Goal: Task Accomplishment & Management: Use online tool/utility

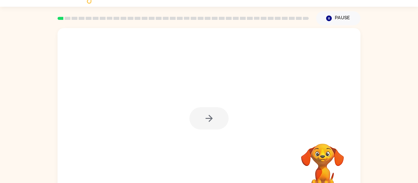
scroll to position [13, 0]
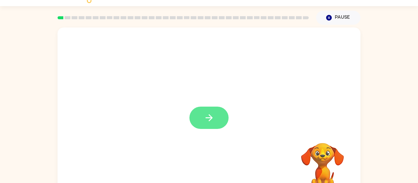
click at [209, 128] on button "button" at bounding box center [208, 118] width 39 height 22
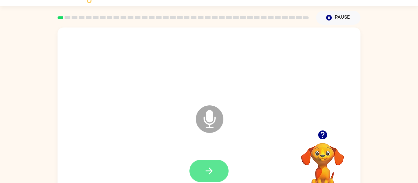
click at [208, 177] on button "button" at bounding box center [208, 171] width 39 height 22
click at [200, 178] on button "button" at bounding box center [208, 171] width 39 height 22
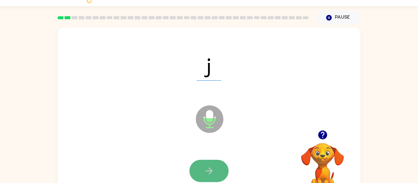
click at [200, 173] on button "button" at bounding box center [208, 171] width 39 height 22
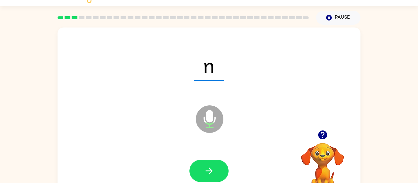
click at [200, 173] on button "button" at bounding box center [208, 171] width 39 height 22
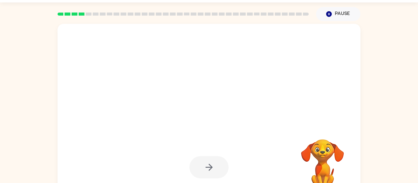
scroll to position [17, 0]
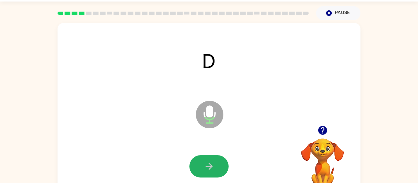
click at [200, 173] on button "button" at bounding box center [208, 166] width 39 height 22
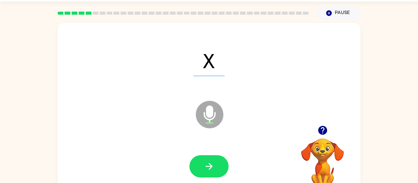
click at [200, 173] on button "button" at bounding box center [208, 166] width 39 height 22
click at [200, 173] on div at bounding box center [208, 166] width 39 height 22
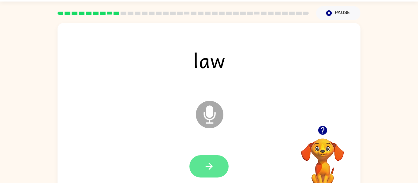
click at [213, 164] on icon "button" at bounding box center [209, 166] width 11 height 11
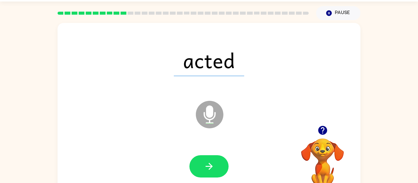
click at [213, 164] on icon "button" at bounding box center [209, 166] width 11 height 11
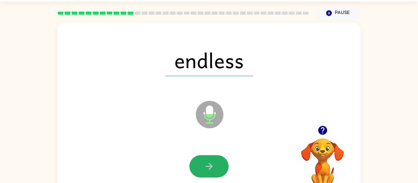
click at [213, 164] on icon "button" at bounding box center [209, 166] width 11 height 11
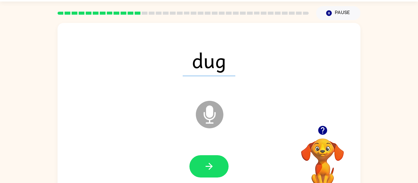
click at [213, 164] on icon "button" at bounding box center [209, 166] width 11 height 11
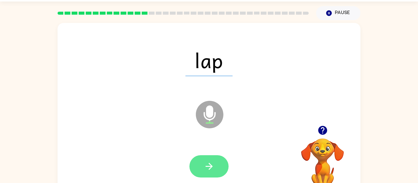
click at [202, 175] on button "button" at bounding box center [208, 166] width 39 height 22
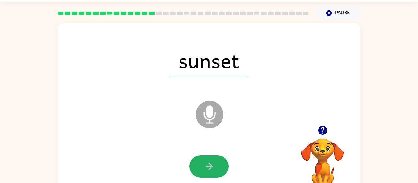
click at [213, 164] on icon "button" at bounding box center [209, 166] width 11 height 11
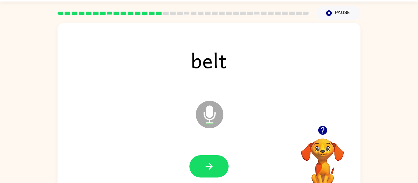
click at [213, 164] on icon "button" at bounding box center [209, 166] width 11 height 11
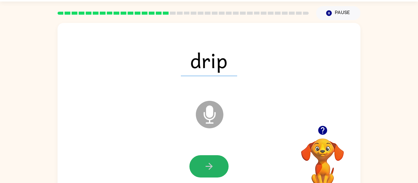
click at [213, 164] on icon "button" at bounding box center [209, 166] width 11 height 11
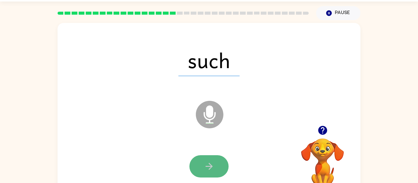
click at [213, 164] on icon "button" at bounding box center [209, 166] width 11 height 11
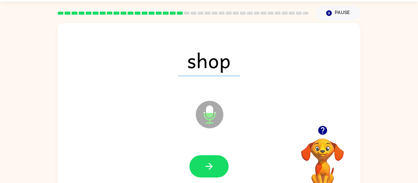
click at [213, 164] on icon "button" at bounding box center [209, 166] width 11 height 11
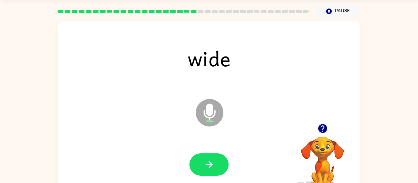
scroll to position [19, 0]
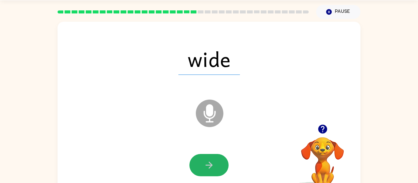
click at [213, 164] on icon "button" at bounding box center [209, 165] width 11 height 11
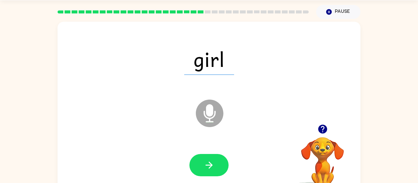
click at [213, 164] on icon "button" at bounding box center [209, 165] width 11 height 11
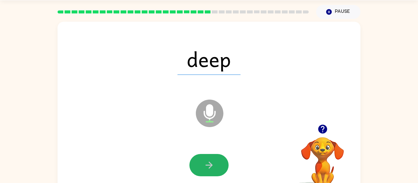
click at [213, 164] on icon "button" at bounding box center [209, 165] width 11 height 11
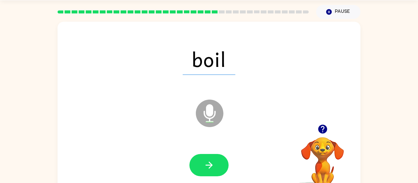
click at [213, 164] on icon "button" at bounding box center [209, 165] width 11 height 11
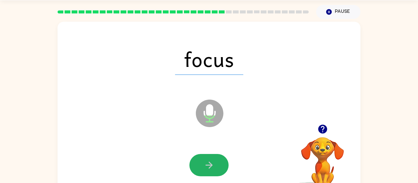
click at [213, 164] on icon "button" at bounding box center [209, 165] width 11 height 11
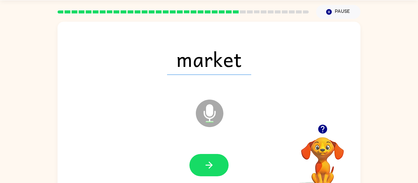
click at [213, 164] on icon "button" at bounding box center [209, 165] width 11 height 11
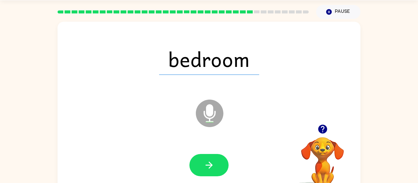
click at [213, 164] on icon "button" at bounding box center [209, 165] width 11 height 11
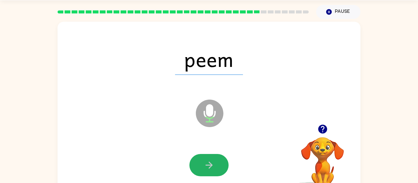
click at [213, 164] on icon "button" at bounding box center [209, 165] width 11 height 11
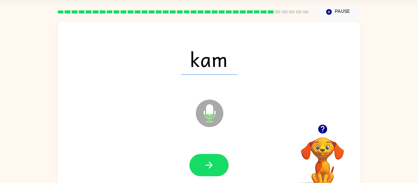
click at [213, 164] on icon "button" at bounding box center [209, 165] width 11 height 11
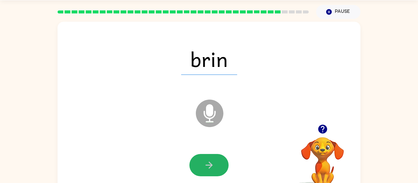
click at [213, 164] on icon "button" at bounding box center [209, 165] width 11 height 11
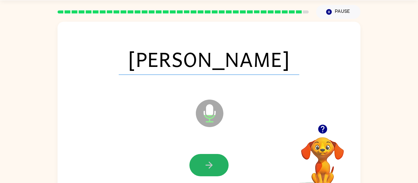
click at [213, 164] on icon "button" at bounding box center [209, 165] width 11 height 11
